Goal: Task Accomplishment & Management: Manage account settings

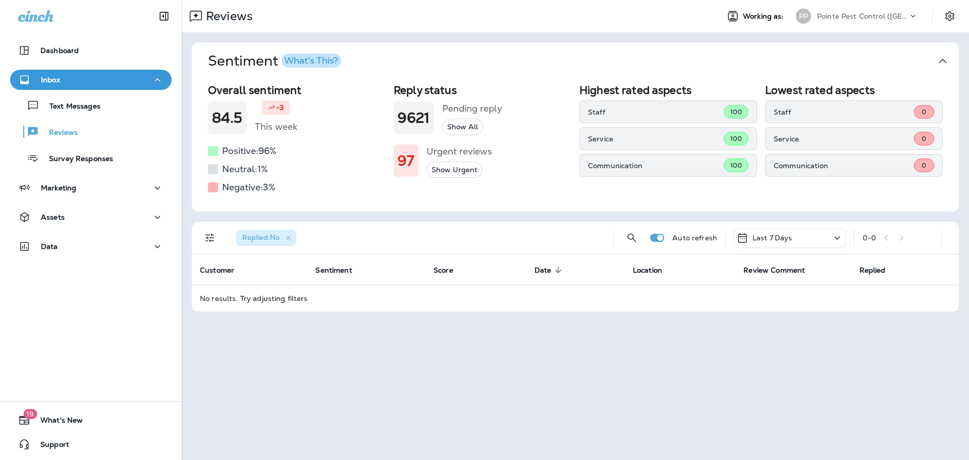
click at [945, 54] on icon "button" at bounding box center [942, 61] width 16 height 16
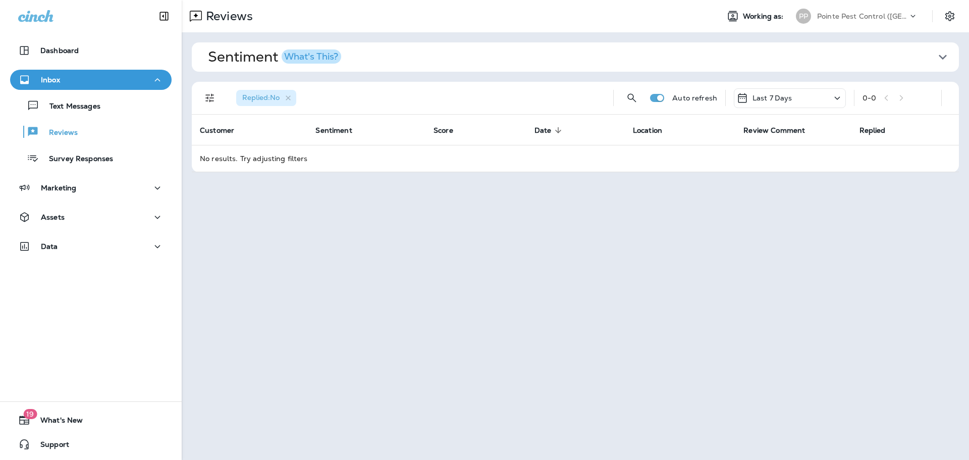
click at [846, 20] on p "Pointe Pest Control ([GEOGRAPHIC_DATA])" at bounding box center [862, 16] width 91 height 8
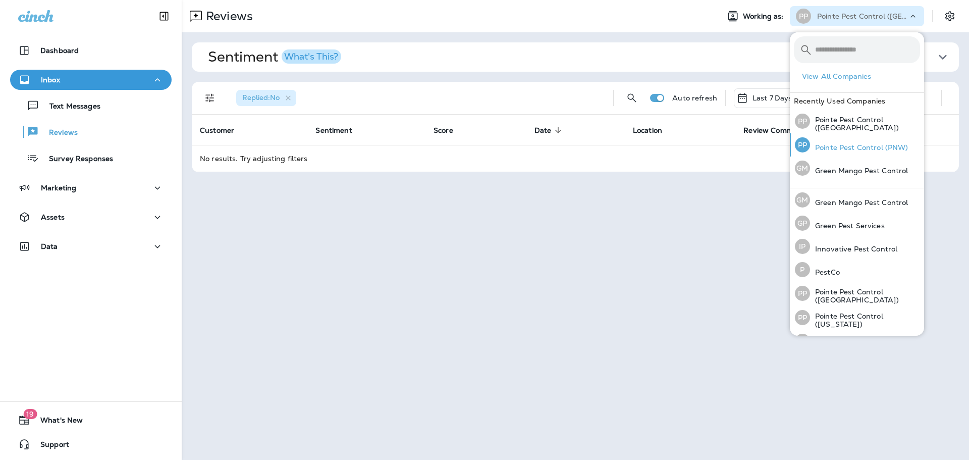
click at [880, 150] on p "Pointe Pest Control (PNW)" at bounding box center [859, 147] width 98 height 8
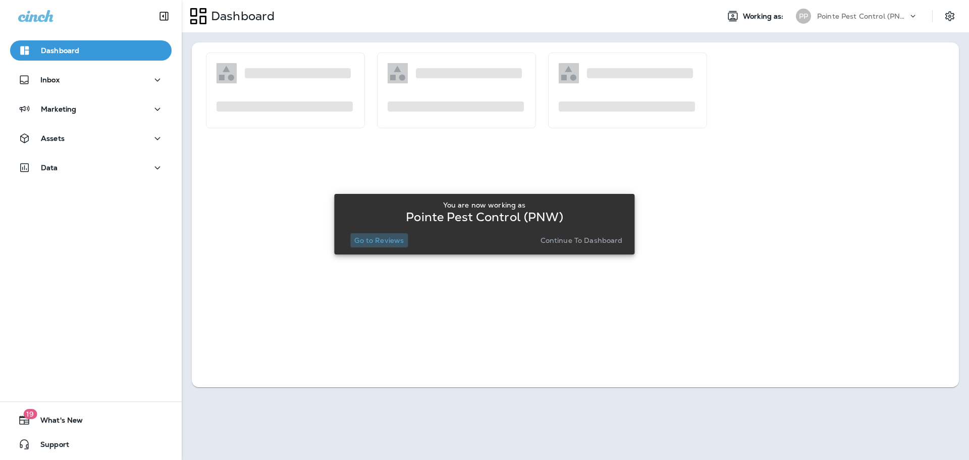
click at [388, 244] on button "Go to Reviews" at bounding box center [379, 240] width 58 height 14
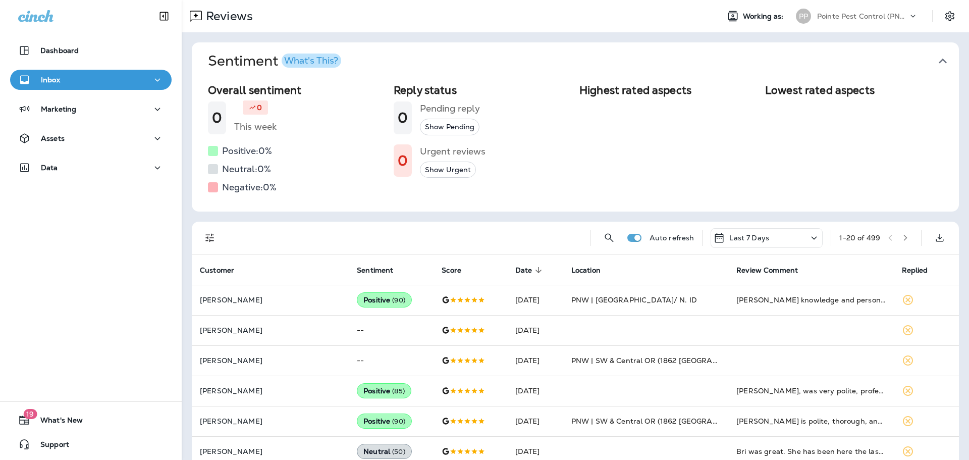
click at [934, 57] on icon "button" at bounding box center [942, 61] width 16 height 16
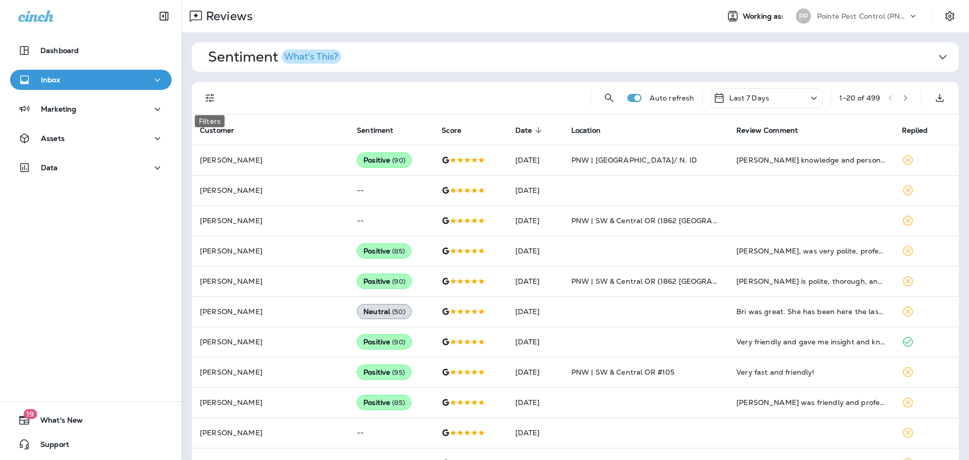
click at [209, 102] on icon "Filters" at bounding box center [210, 98] width 12 height 12
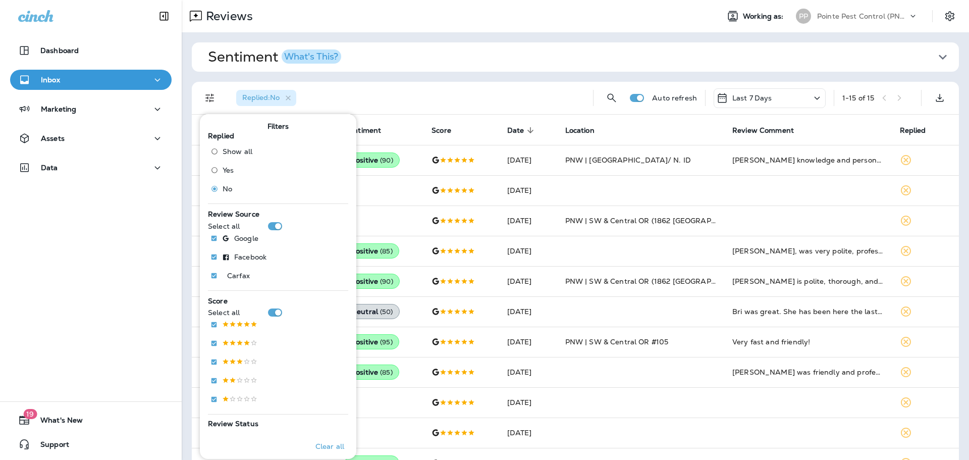
click at [460, 91] on div "Replied : No" at bounding box center [406, 98] width 357 height 32
